Goal: Task Accomplishment & Management: Use online tool/utility

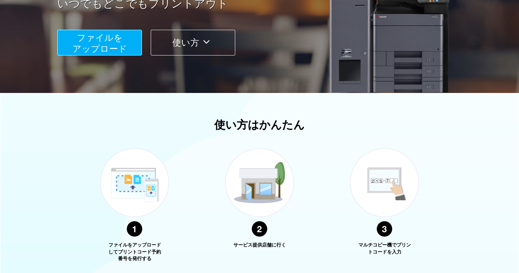
scroll to position [147, 0]
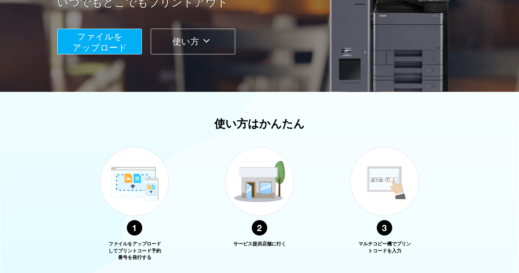
click at [104, 44] on span "ファイルを ​​アップロード" at bounding box center [99, 42] width 55 height 21
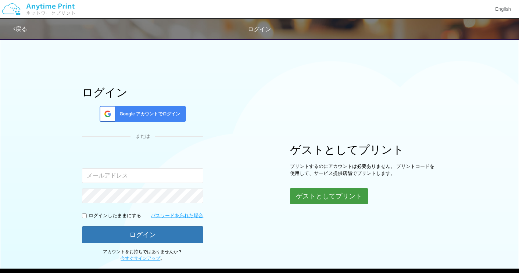
click at [308, 198] on button "ゲストとしてプリント" at bounding box center [329, 196] width 78 height 16
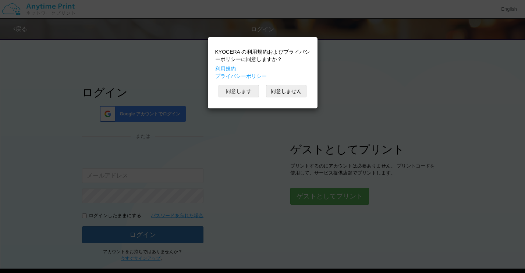
click at [245, 92] on button "同意します" at bounding box center [238, 91] width 40 height 13
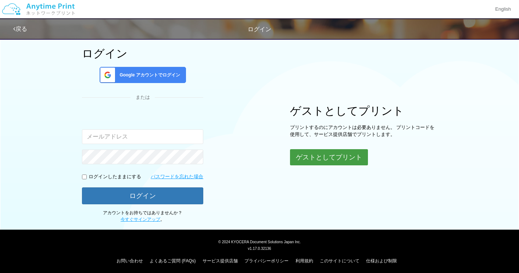
scroll to position [42, 0]
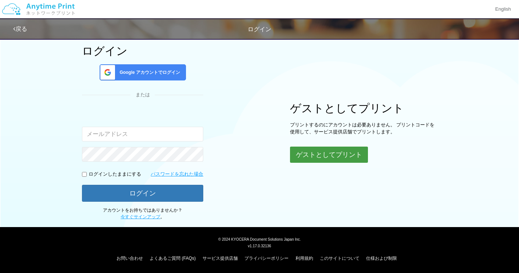
click at [338, 157] on button "ゲストとしてプリント" at bounding box center [329, 155] width 78 height 16
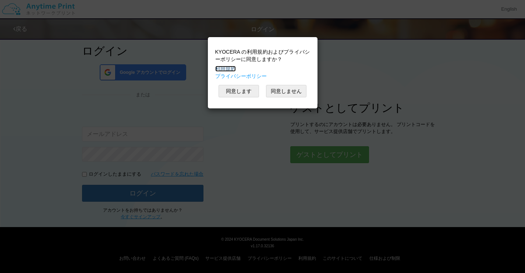
click at [227, 69] on link "利用規約" at bounding box center [225, 69] width 21 height 6
click at [231, 75] on link "プライバシーポリシー" at bounding box center [240, 76] width 51 height 6
click at [241, 92] on button "同意します" at bounding box center [238, 91] width 40 height 13
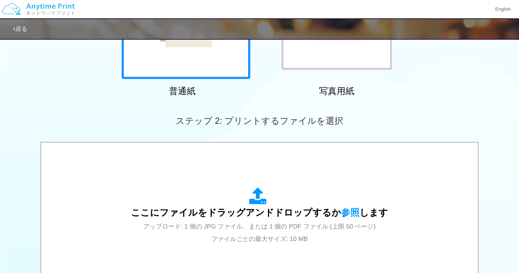
scroll to position [152, 0]
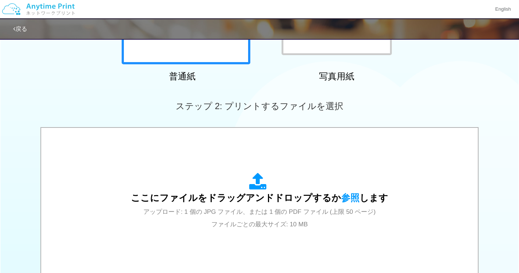
click at [349, 200] on span "参照" at bounding box center [350, 198] width 18 height 10
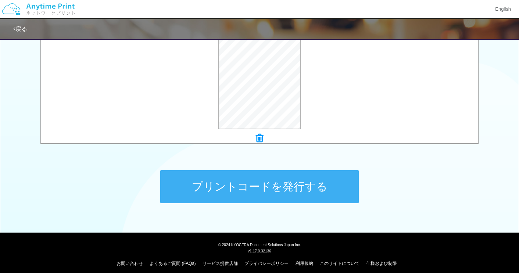
scroll to position [286, 0]
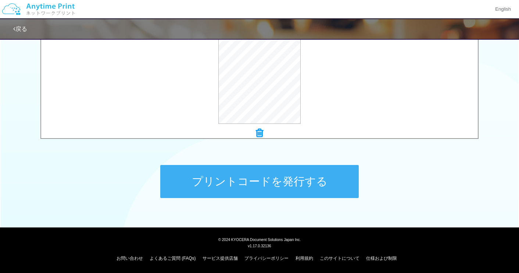
click at [299, 182] on button "プリントコードを発行する" at bounding box center [259, 181] width 199 height 33
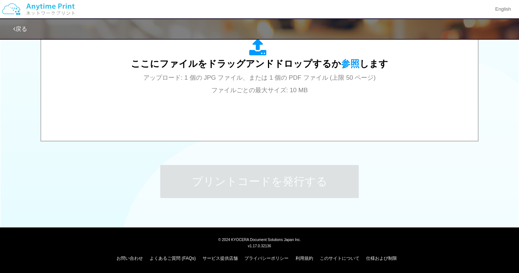
scroll to position [0, 0]
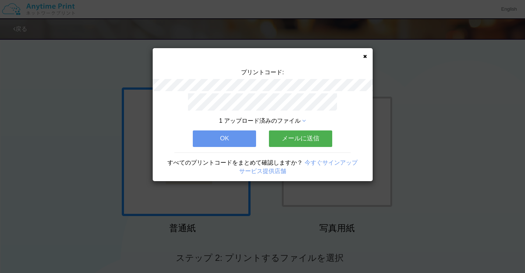
click at [294, 141] on button "メールに送信" at bounding box center [300, 139] width 63 height 16
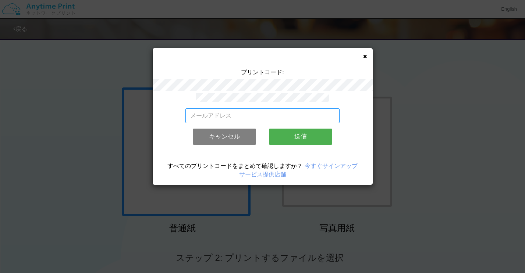
click at [210, 113] on input "email" at bounding box center [262, 115] width 154 height 15
type input "[EMAIL_ADDRESS][DOMAIN_NAME]"
click at [312, 136] on button "送信" at bounding box center [300, 137] width 63 height 16
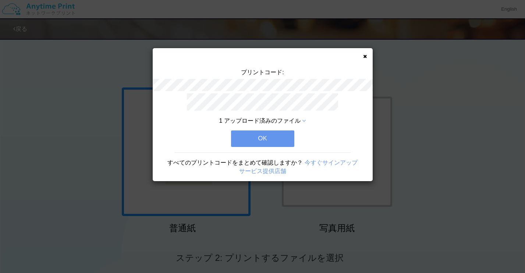
click at [274, 139] on button "OK" at bounding box center [262, 139] width 63 height 16
